Goal: Information Seeking & Learning: Check status

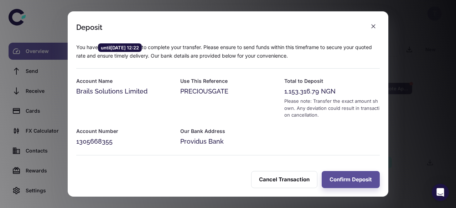
scroll to position [25, 0]
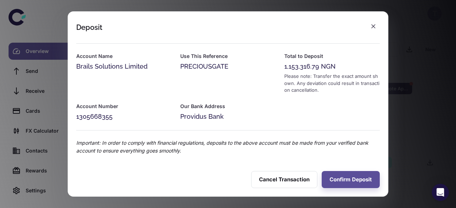
click at [284, 67] on div "1,153,316.79 NGN" at bounding box center [331, 67] width 95 height 10
copy div "1,153,316.79"
drag, startPoint x: 376, startPoint y: 30, endPoint x: 372, endPoint y: 26, distance: 6.3
click at [372, 26] on body "T Overview Send Receive Cards FX Calculator Contacts Rewards Settings Transacti…" at bounding box center [228, 104] width 456 height 208
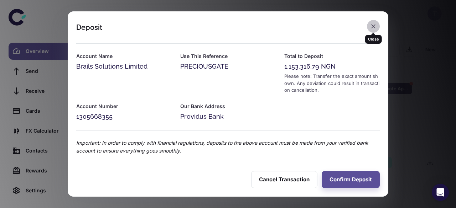
click at [372, 26] on icon "button" at bounding box center [373, 26] width 7 height 7
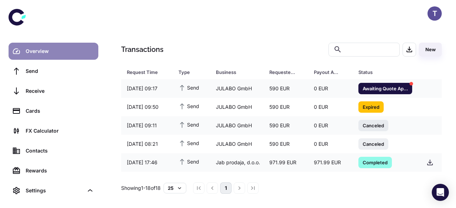
click at [73, 56] on link "Overview" at bounding box center [54, 51] width 90 height 17
